Goal: Task Accomplishment & Management: Use online tool/utility

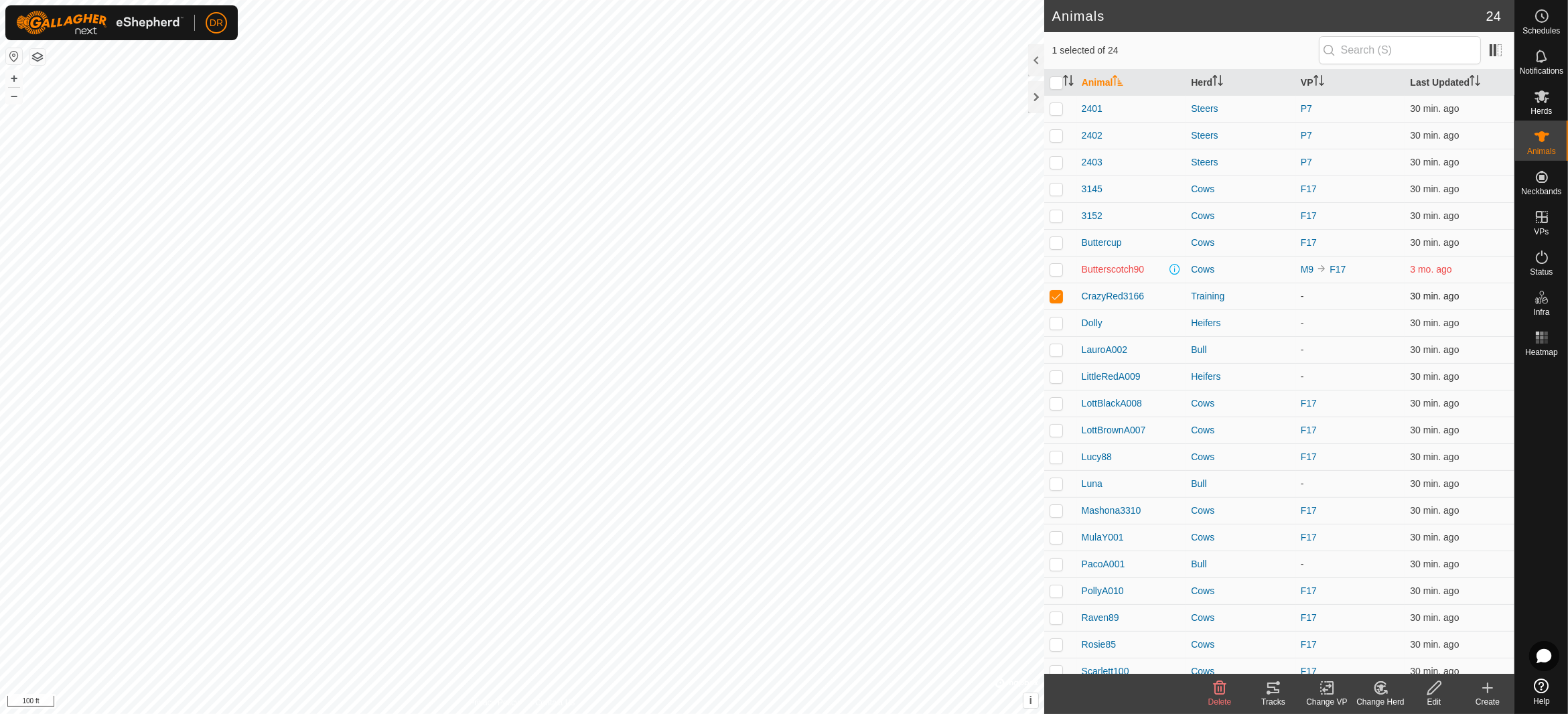
click at [1050, 295] on p-checkbox at bounding box center [1056, 295] width 13 height 10
click at [1057, 295] on p-checkbox at bounding box center [1056, 295] width 13 height 10
click at [1058, 295] on p-checkbox at bounding box center [1056, 295] width 13 height 10
click at [1055, 294] on p-checkbox at bounding box center [1056, 295] width 13 height 10
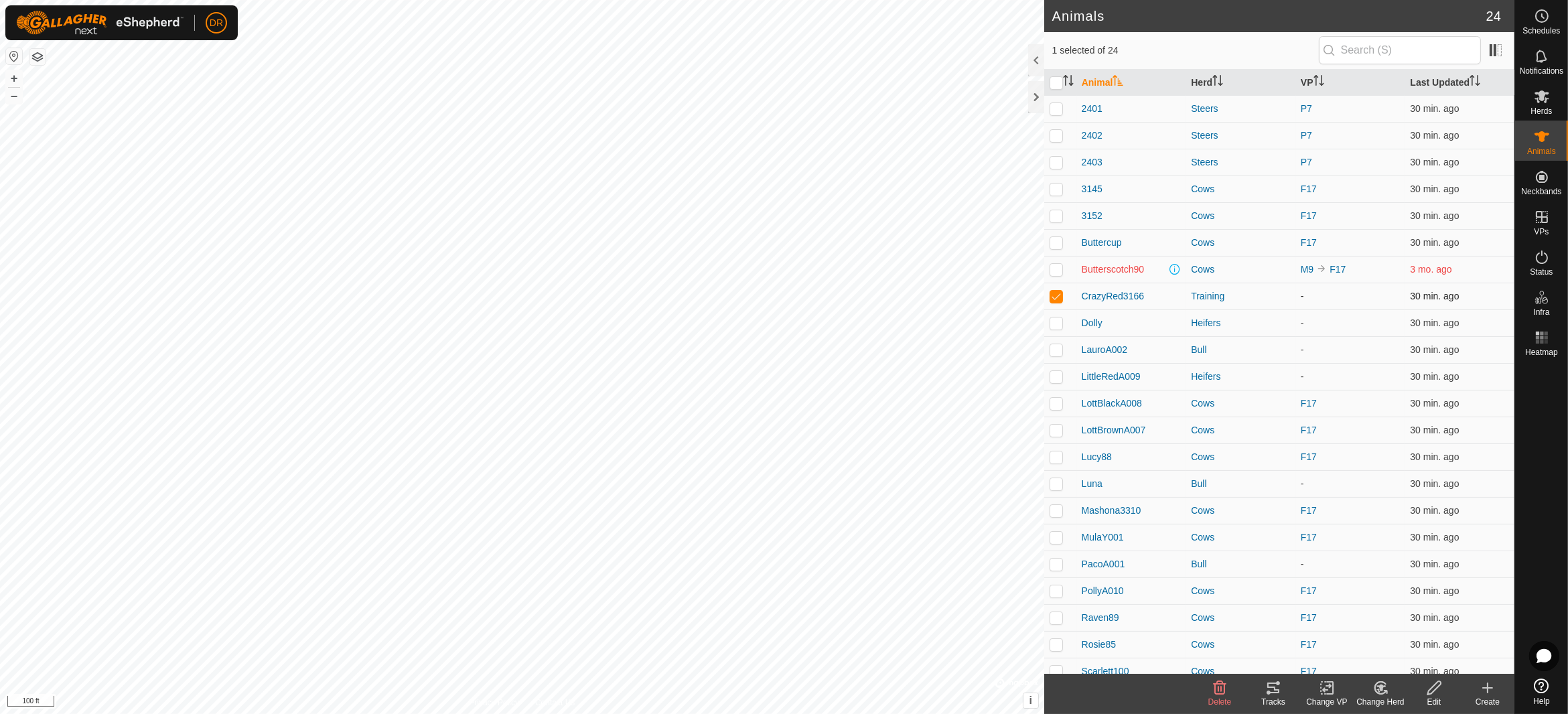
checkbox input "false"
click at [1549, 100] on icon at bounding box center [1541, 96] width 16 height 16
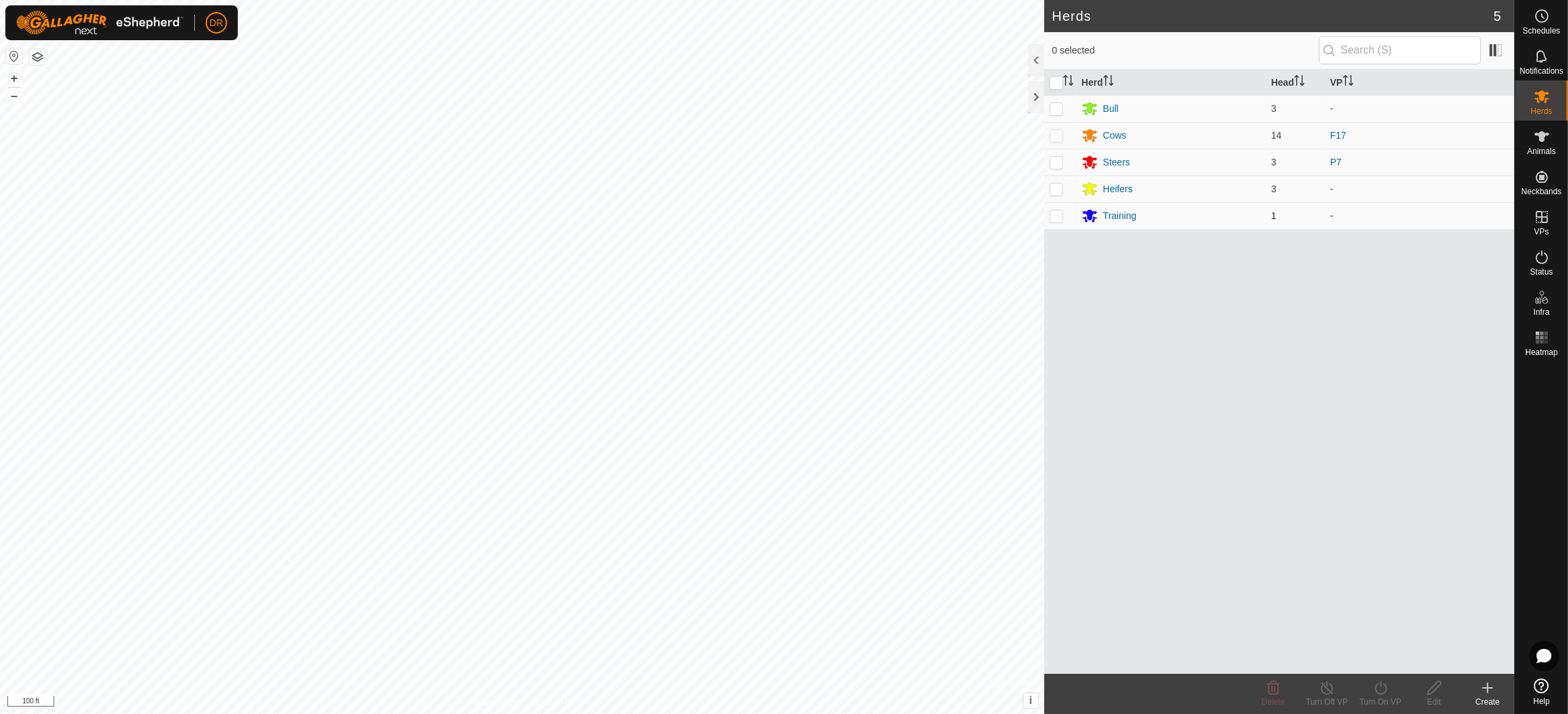
click at [1062, 217] on p-checkbox at bounding box center [1056, 216] width 13 height 10
checkbox input "true"
click at [1378, 697] on div "Turn On VP" at bounding box center [1380, 702] width 53 height 12
click at [1374, 654] on link "Now" at bounding box center [1420, 659] width 132 height 27
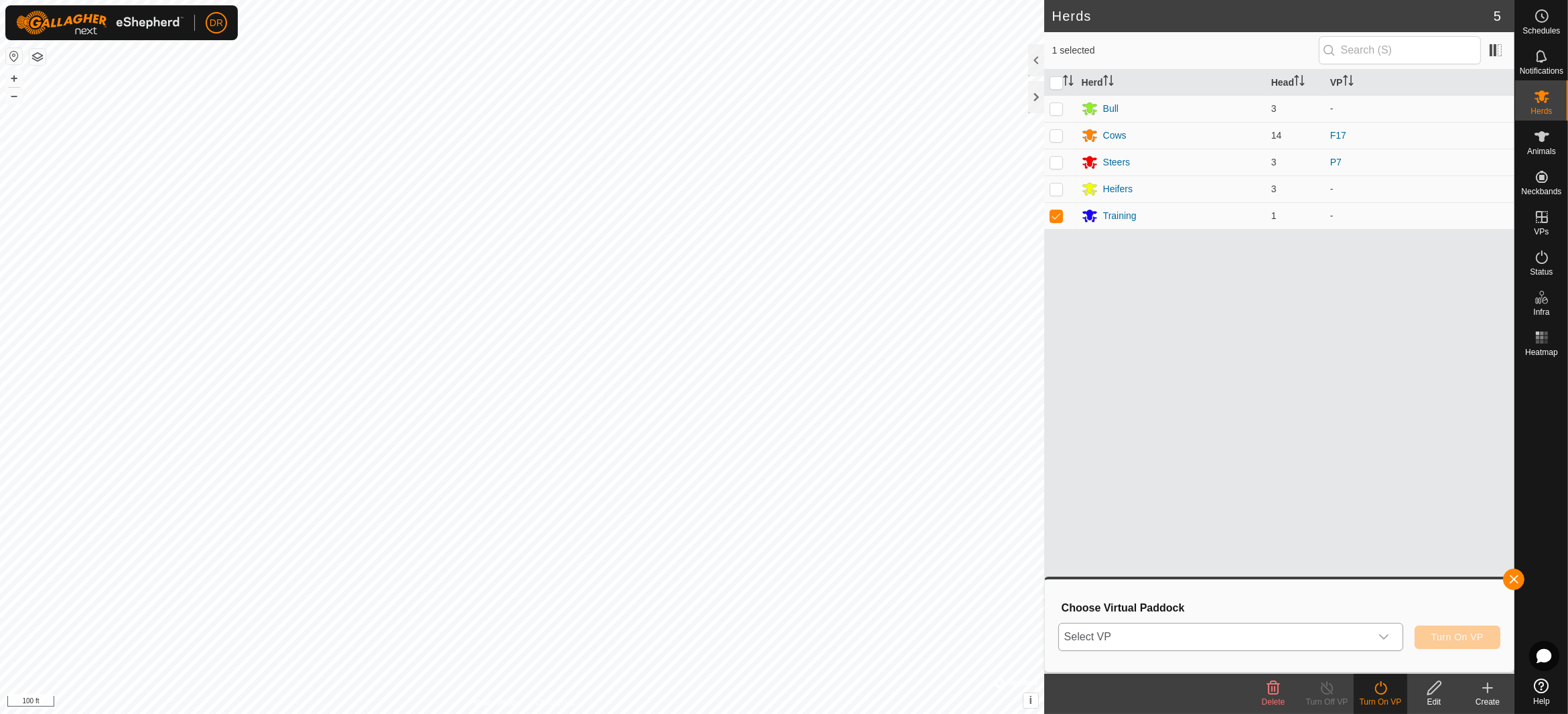
click at [1197, 634] on span "Select VP" at bounding box center [1214, 637] width 311 height 27
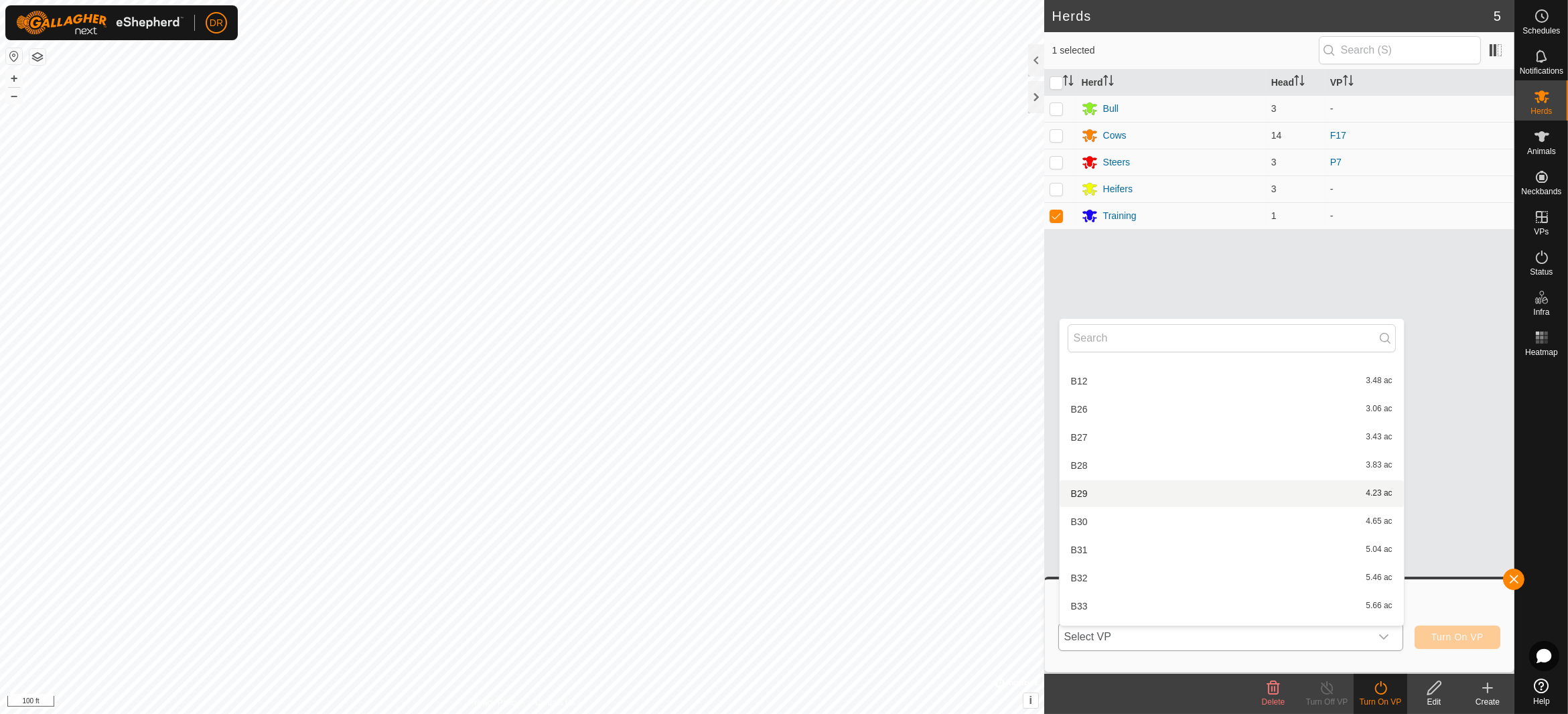
scroll to position [82, 0]
click at [1120, 333] on input "text" at bounding box center [1232, 338] width 328 height 28
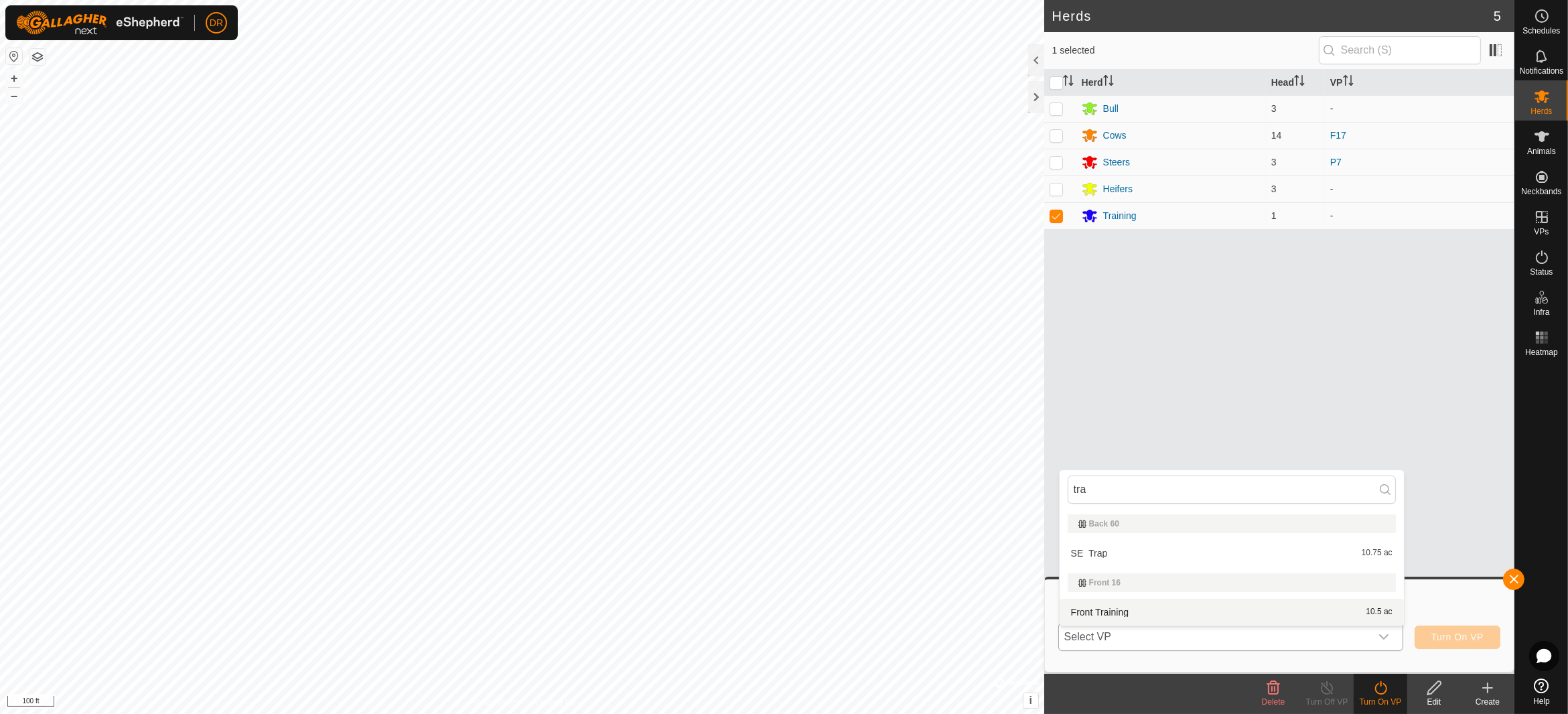
type input "tra"
click at [1121, 607] on li "Front Training 10.5 ac" at bounding box center [1231, 612] width 344 height 27
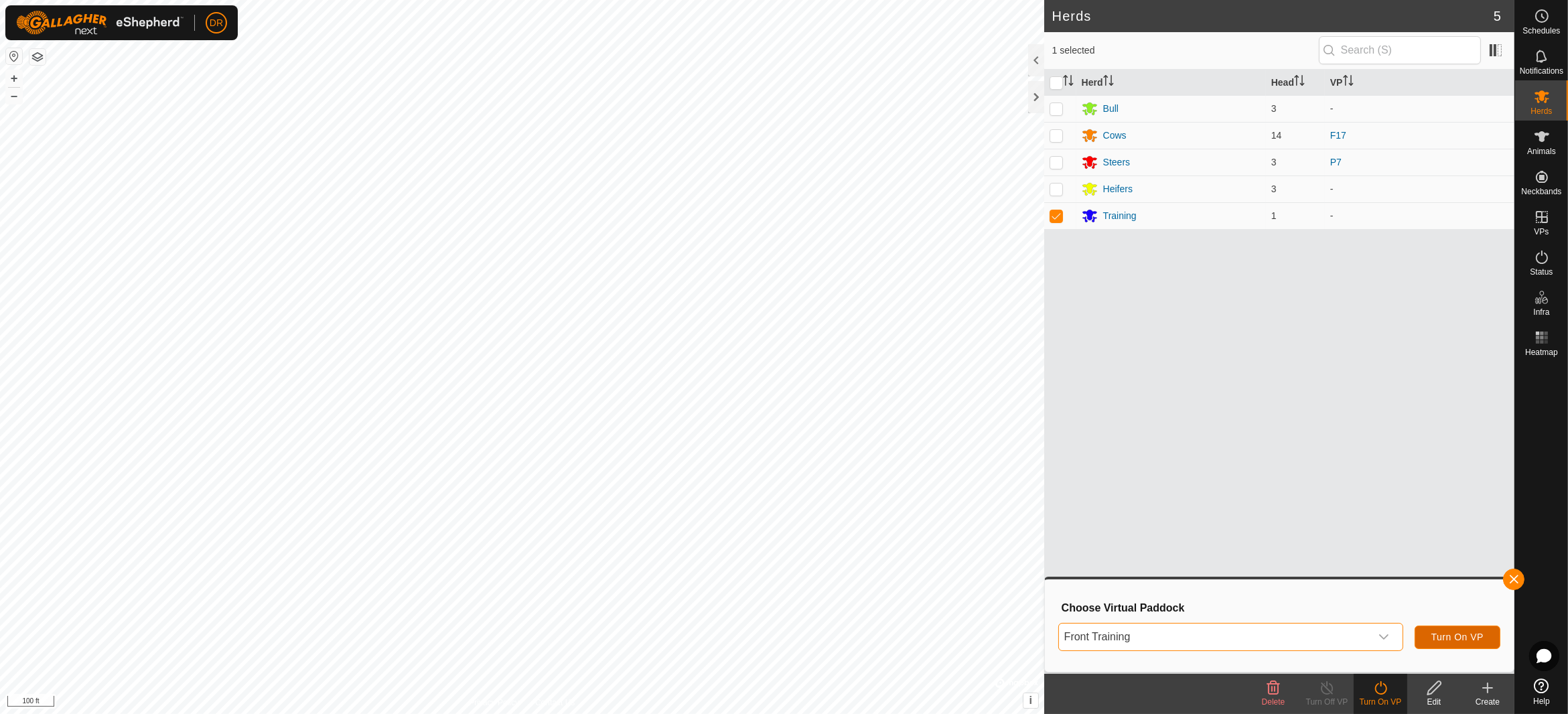
click at [1450, 633] on span "Turn On VP" at bounding box center [1457, 636] width 52 height 10
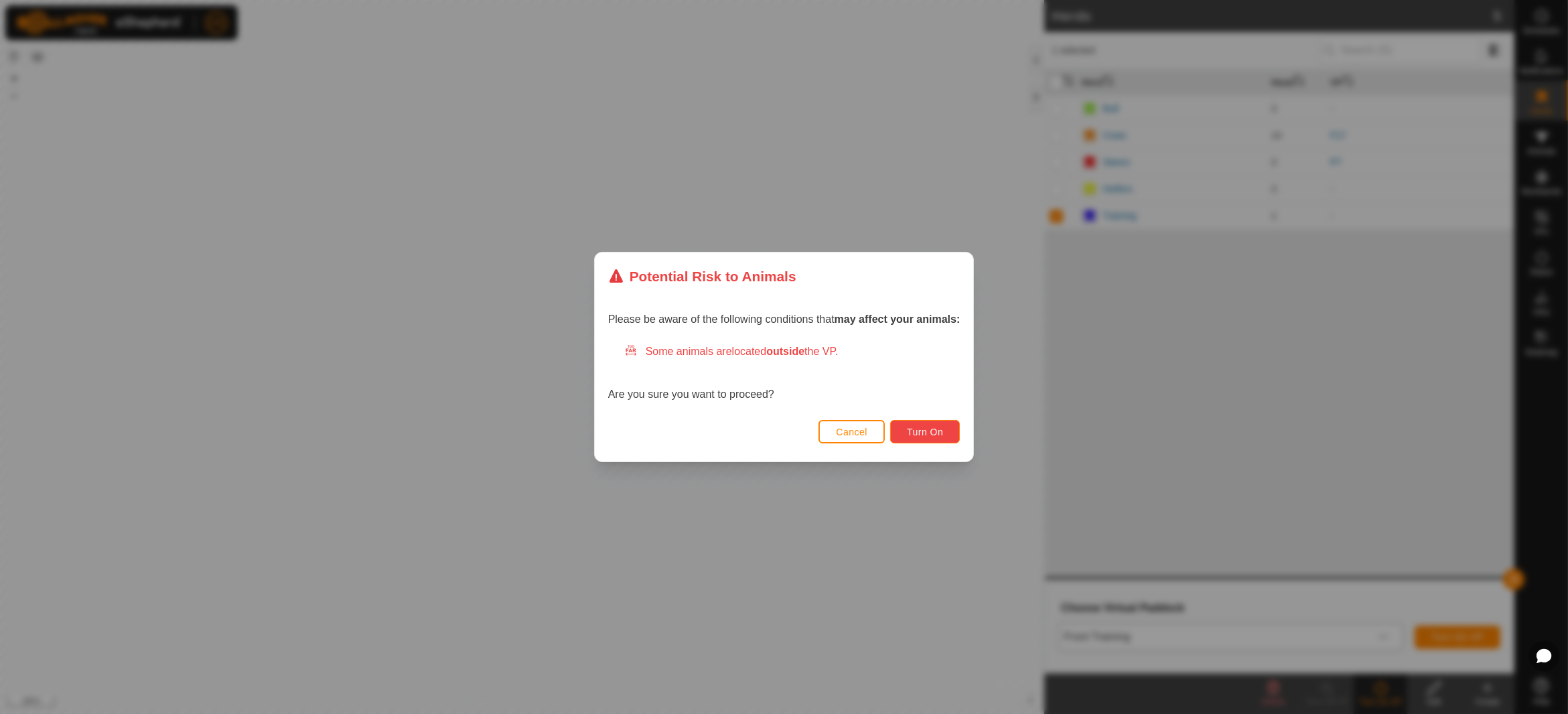
click at [909, 431] on span "Turn On" at bounding box center [925, 432] width 36 height 10
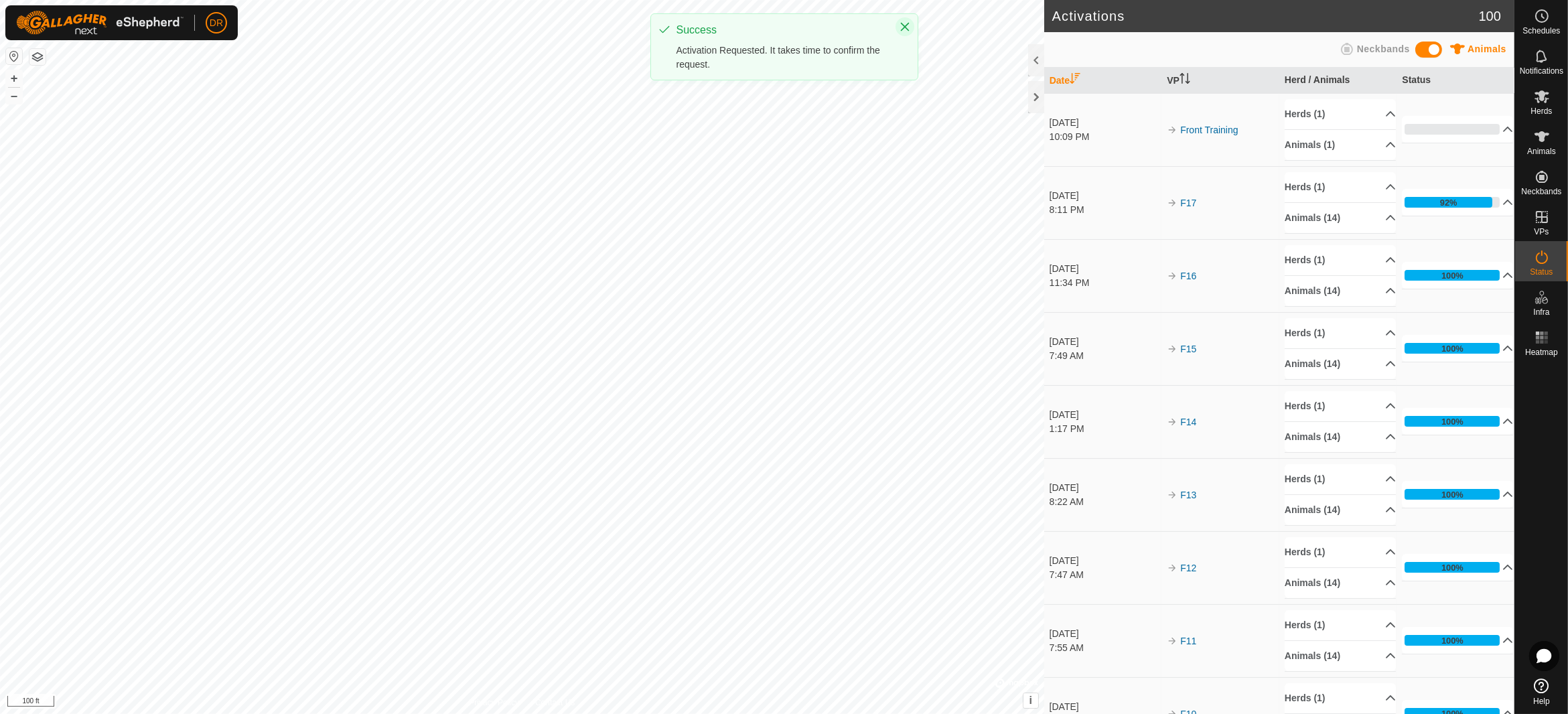
click at [904, 29] on icon "Close" at bounding box center [904, 26] width 10 height 10
